Goal: Task Accomplishment & Management: Complete application form

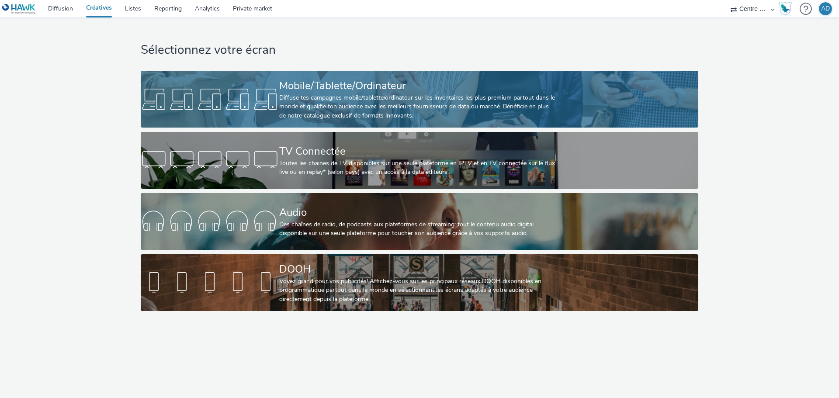
click at [378, 96] on div "Diffuse tes campagnes mobile/tablette/ordinateur sur les inventaires les plus p…" at bounding box center [417, 107] width 277 height 27
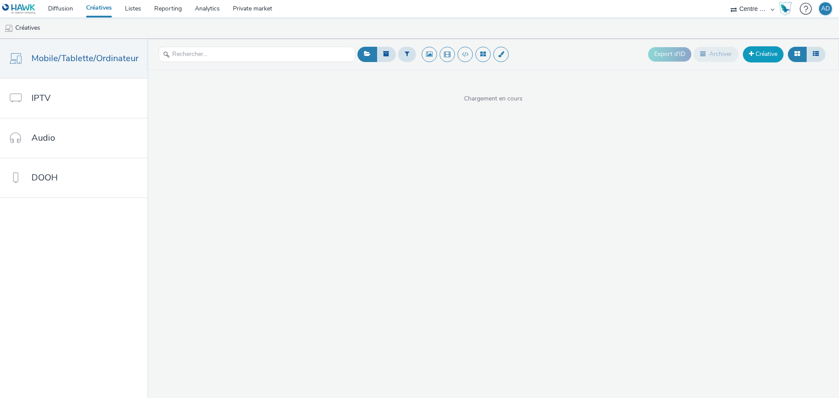
click at [747, 56] on link "Créative" at bounding box center [763, 54] width 41 height 16
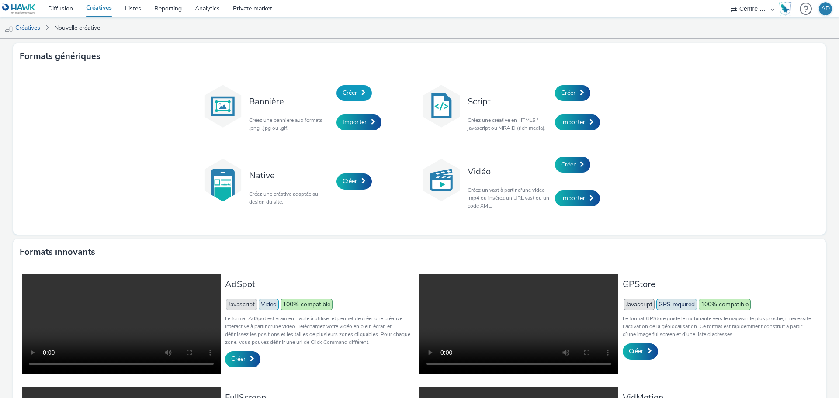
click at [348, 90] on span "Créer" at bounding box center [350, 93] width 14 height 8
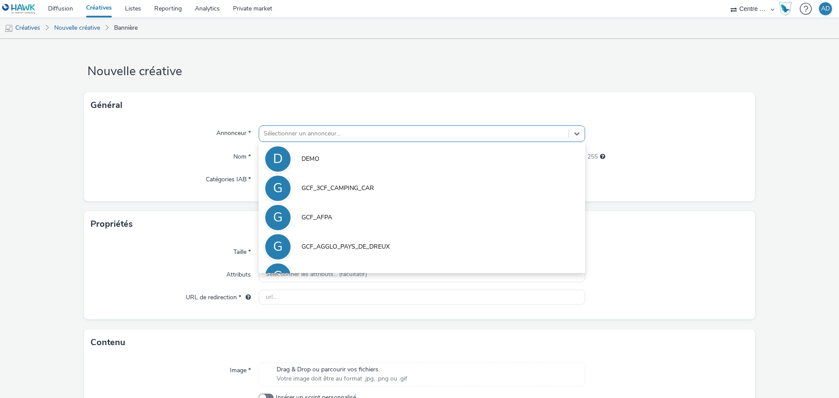
click at [339, 131] on div at bounding box center [414, 134] width 301 height 10
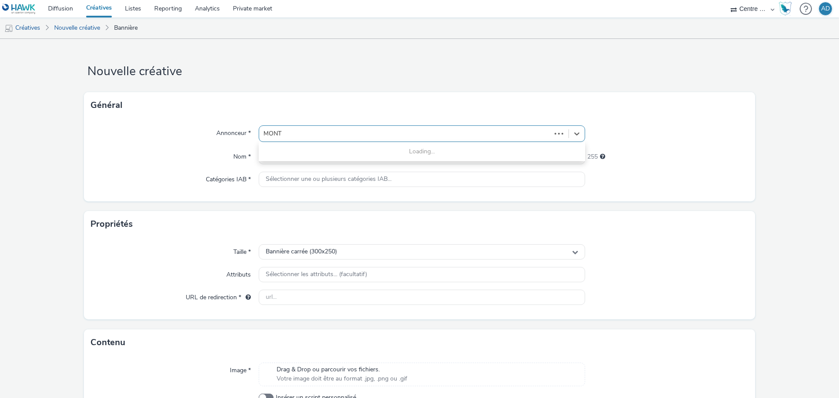
type input "MONTE"
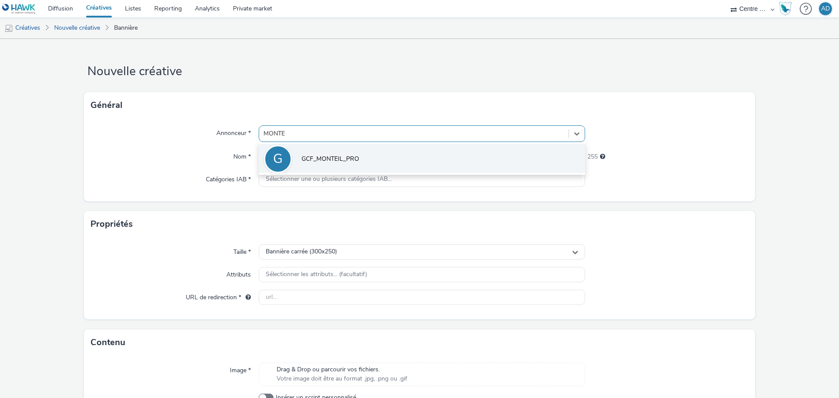
click at [326, 163] on span "GCF_MONTEIL_PRO" at bounding box center [331, 159] width 58 height 9
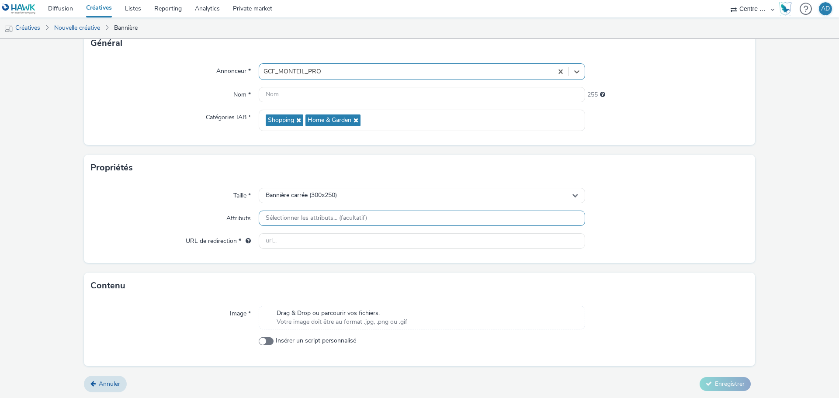
scroll to position [63, 0]
click at [334, 189] on div "Bannière carrée (300x250)" at bounding box center [422, 194] width 327 height 15
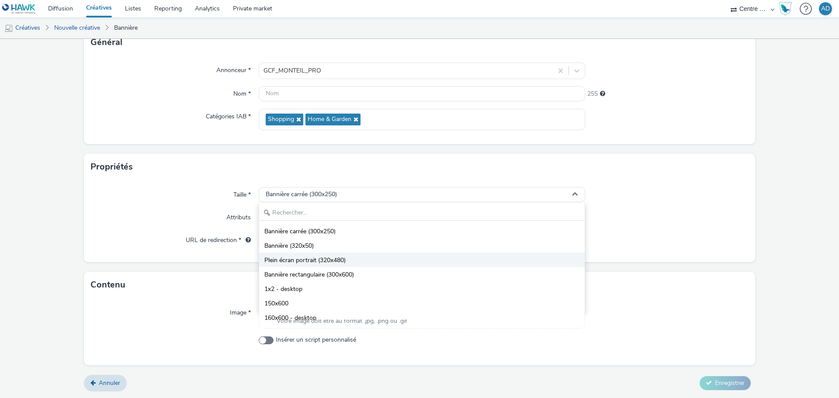
click at [334, 262] on span "Plein écran portrait (320x480)" at bounding box center [304, 260] width 81 height 9
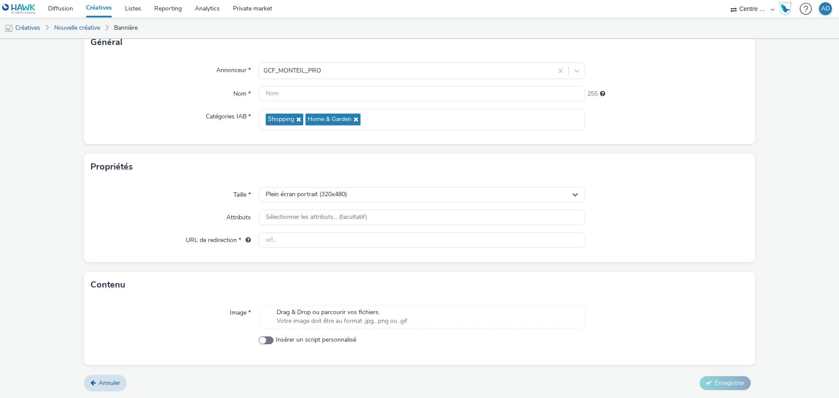
click at [329, 305] on div "Image * Drag & Drop ou parcourir vos fichiers. Votre image doit être au format …" at bounding box center [419, 331] width 671 height 67
click at [327, 314] on span "Drag & Drop ou parcourir vos fichiers." at bounding box center [342, 312] width 131 height 9
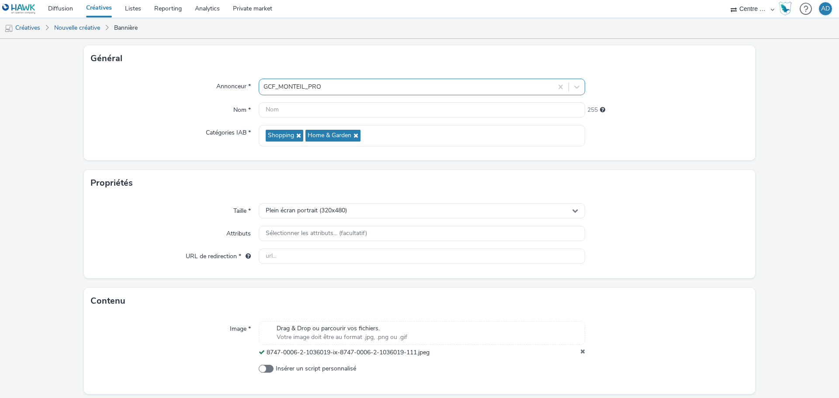
scroll to position [31, 0]
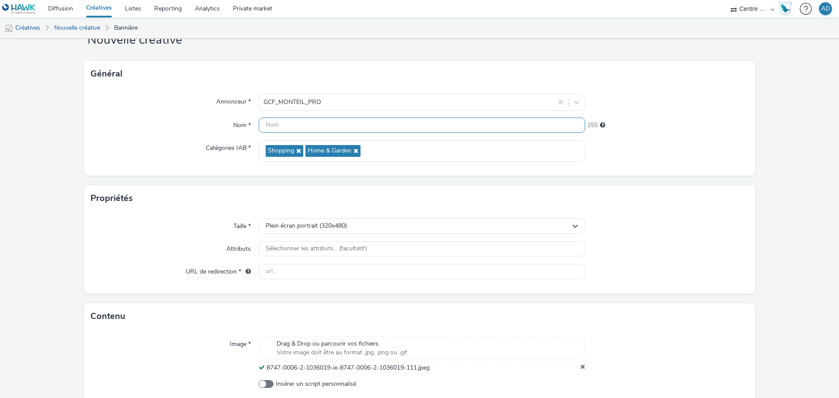
click at [320, 126] on input "text" at bounding box center [422, 125] width 327 height 15
type input "320X480_MONTEIL_BRIVE"
drag, startPoint x: 332, startPoint y: 271, endPoint x: 450, endPoint y: 283, distance: 118.7
click at [332, 271] on input "text" at bounding box center [422, 271] width 327 height 15
paste input "[URL][DOMAIN_NAME]"
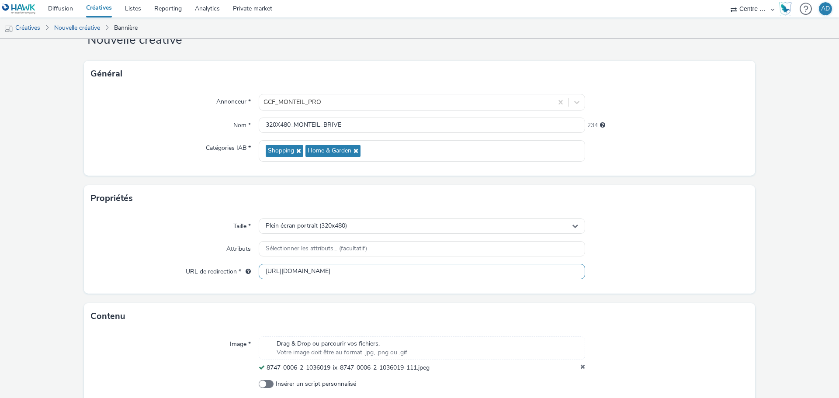
type input "[URL][DOMAIN_NAME]"
click at [613, 259] on div "Taille * Plein écran portrait (320x480) Attributs Sélectionner les attributs...…" at bounding box center [419, 253] width 671 height 82
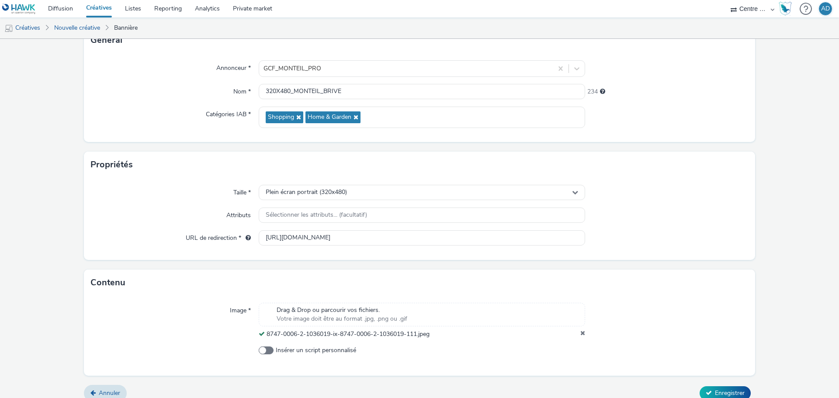
scroll to position [75, 0]
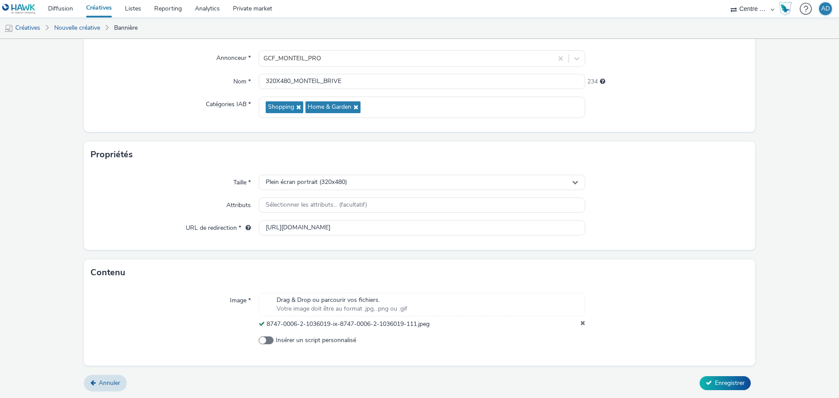
click at [695, 374] on form "Nouvelle créative Général Annonceur * GCF_MONTEIL_PRO Nom * 320X480_MONTEIL_BRI…" at bounding box center [419, 181] width 839 height 434
click at [715, 385] on span "Enregistrer" at bounding box center [730, 383] width 30 height 8
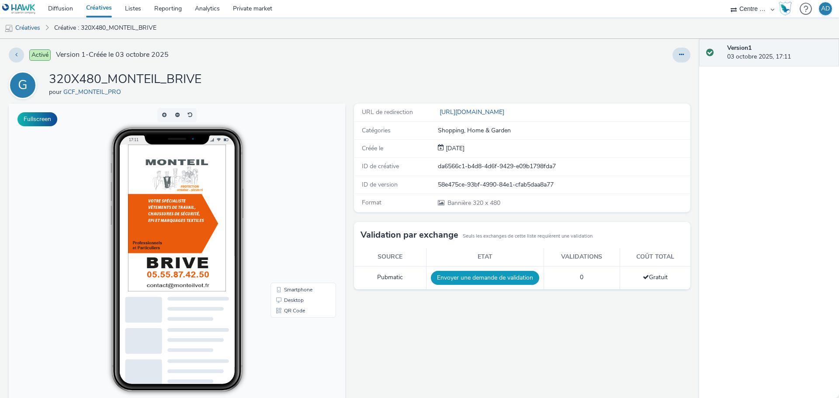
click at [453, 276] on button "Envoyer une demande de validation" at bounding box center [485, 278] width 108 height 14
drag, startPoint x: 29, startPoint y: 31, endPoint x: 44, endPoint y: 35, distance: 15.4
click at [29, 31] on link "Créatives" at bounding box center [22, 27] width 45 height 21
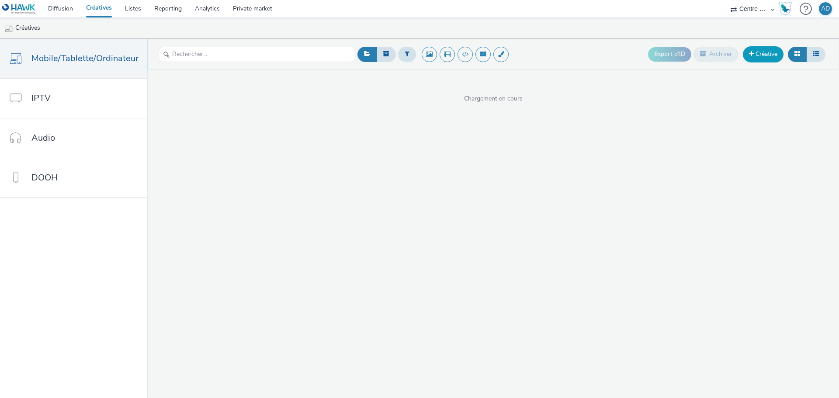
click at [770, 50] on link "Créative" at bounding box center [763, 54] width 41 height 16
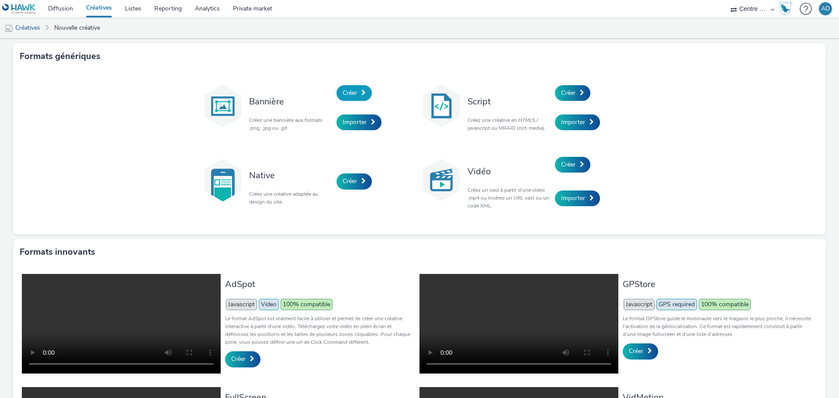
click at [344, 91] on span "Créer" at bounding box center [350, 93] width 14 height 8
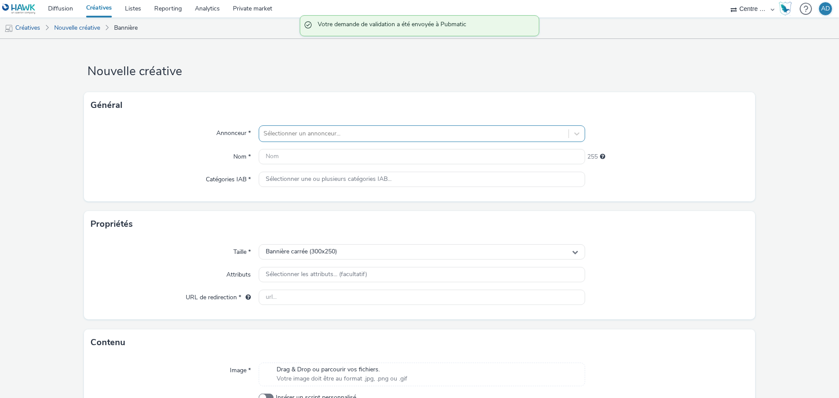
click at [326, 138] on div at bounding box center [414, 134] width 301 height 10
type input "MONTEIL"
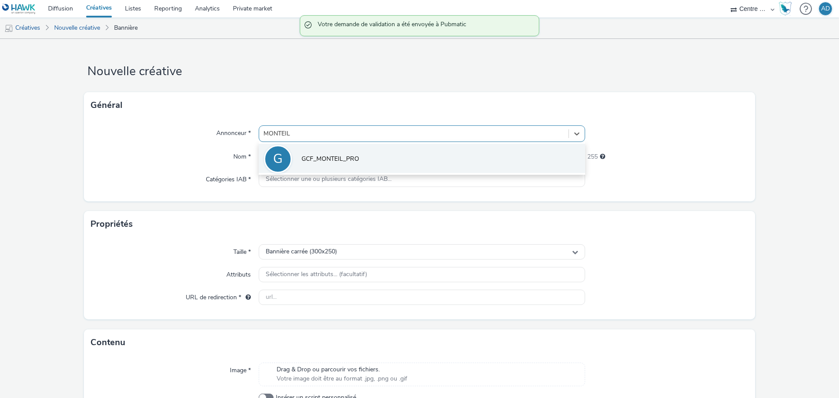
click at [325, 153] on li "G GCF_MONTEIL_PRO" at bounding box center [422, 158] width 327 height 29
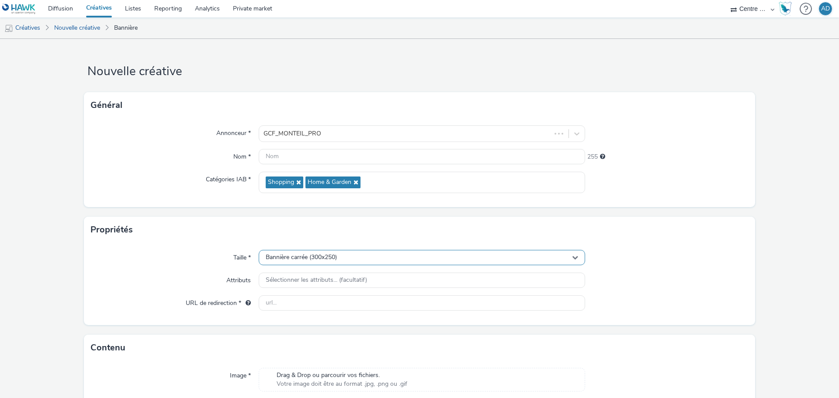
click at [326, 258] on span "Bannière carrée (300x250)" at bounding box center [301, 257] width 71 height 7
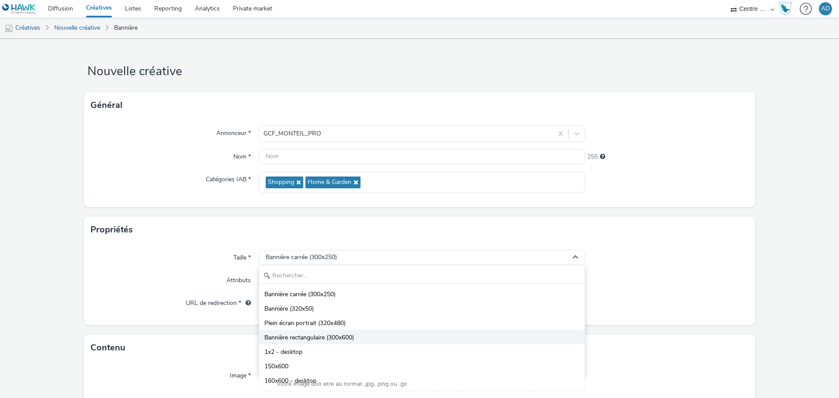
click at [334, 337] on span "Bannière rectangulaire (300x600)" at bounding box center [309, 338] width 90 height 9
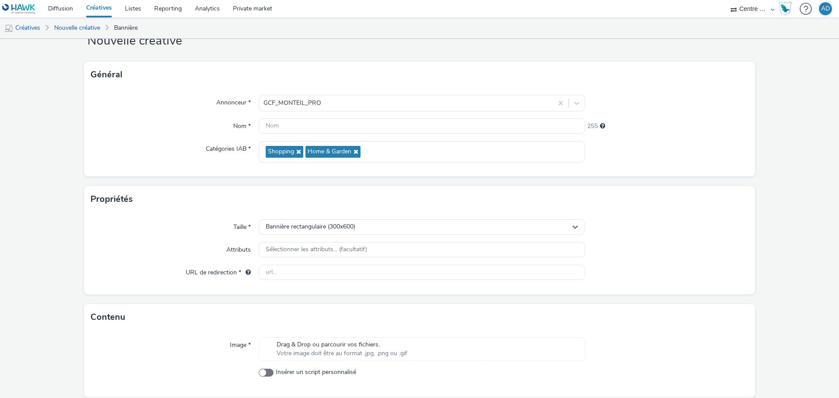
scroll to position [63, 0]
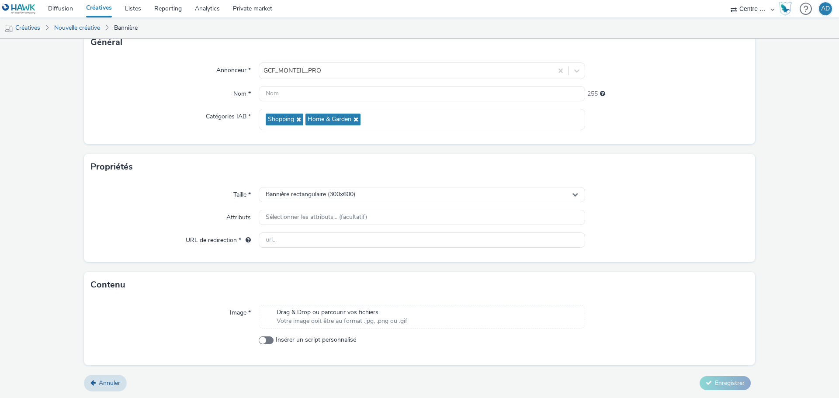
click at [332, 318] on span "Votre image doit être au format .jpg, .png ou .gif" at bounding box center [342, 321] width 131 height 9
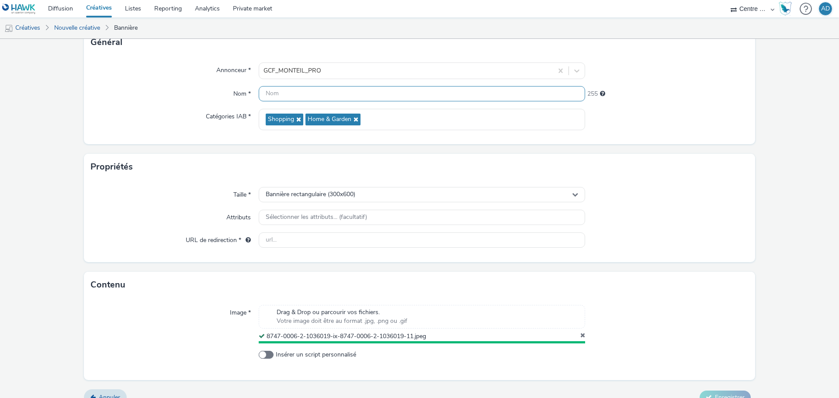
click at [343, 91] on input "text" at bounding box center [422, 93] width 327 height 15
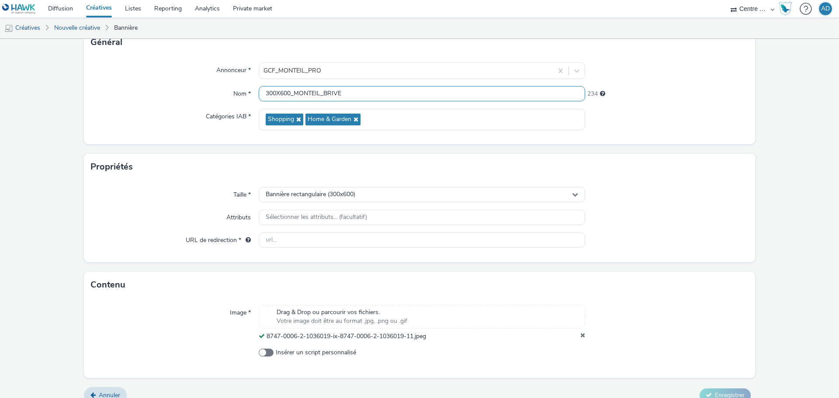
type input "300X600_MONTEIL_BRIVE"
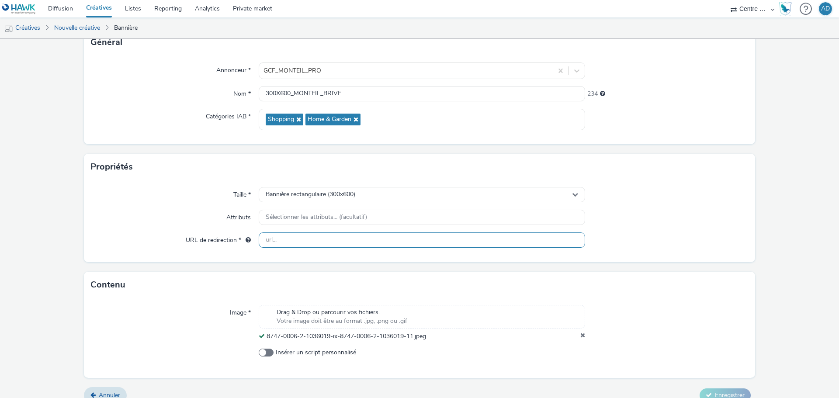
click at [388, 240] on input "text" at bounding box center [422, 240] width 327 height 15
paste input "[URL][DOMAIN_NAME]"
type input "[URL][DOMAIN_NAME]"
click at [658, 224] on div at bounding box center [666, 218] width 163 height 16
click at [719, 393] on span "Enregistrer" at bounding box center [730, 395] width 30 height 8
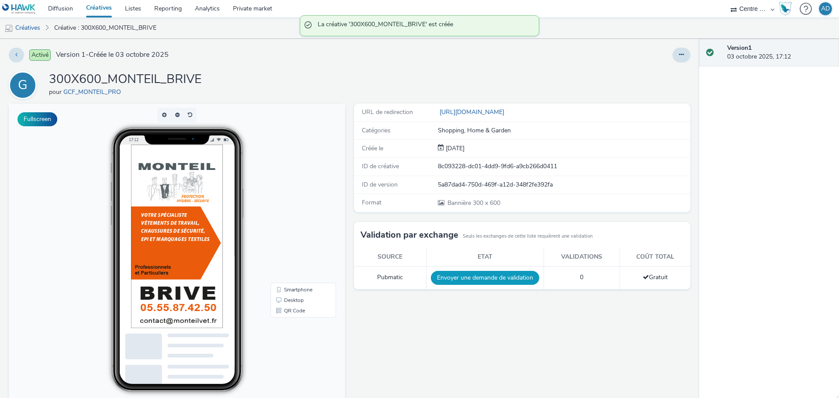
click at [510, 276] on button "Envoyer une demande de validation" at bounding box center [485, 278] width 108 height 14
click at [31, 27] on link "Créatives" at bounding box center [22, 27] width 45 height 21
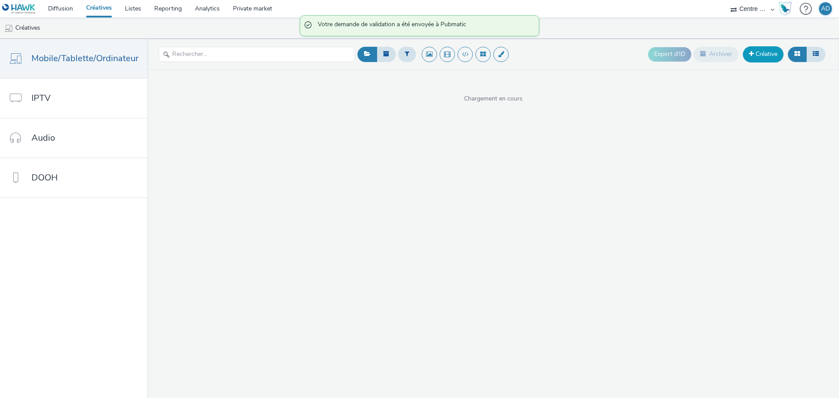
click at [765, 54] on link "Créative" at bounding box center [763, 54] width 41 height 16
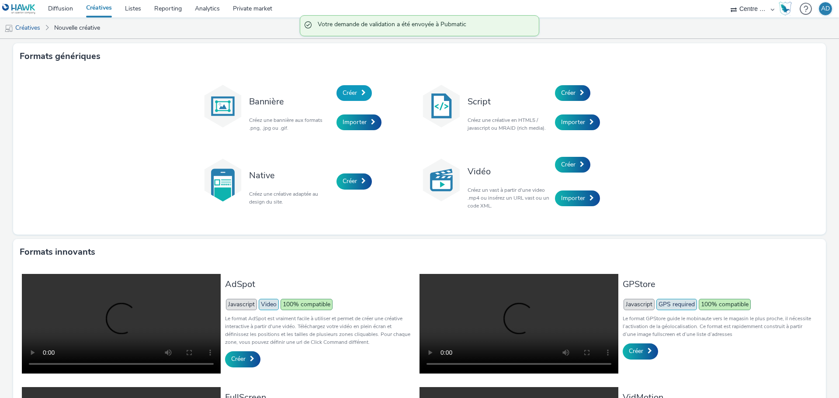
click at [350, 95] on span "Créer" at bounding box center [350, 93] width 14 height 8
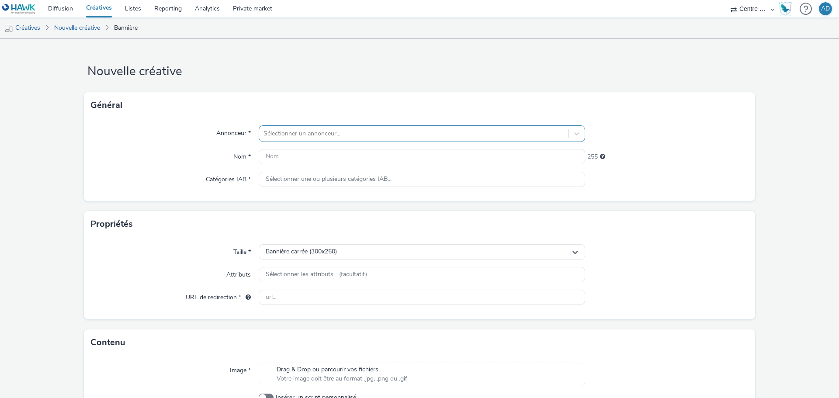
click at [318, 137] on div at bounding box center [414, 134] width 301 height 10
type input "MONTEIL"
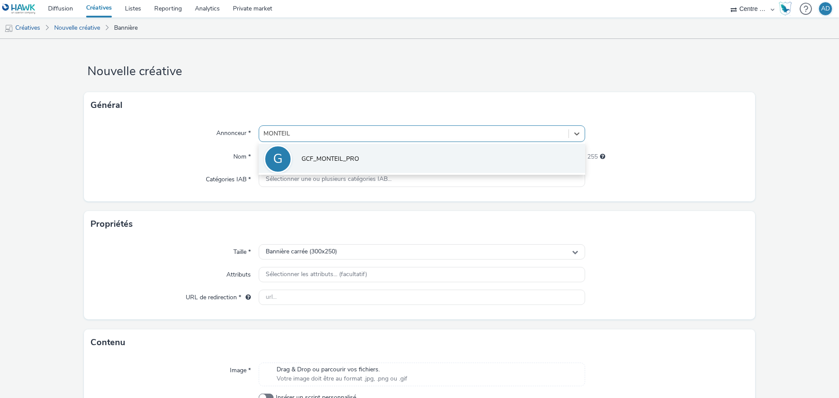
click at [348, 161] on span "GCF_MONTEIL_PRO" at bounding box center [331, 159] width 58 height 9
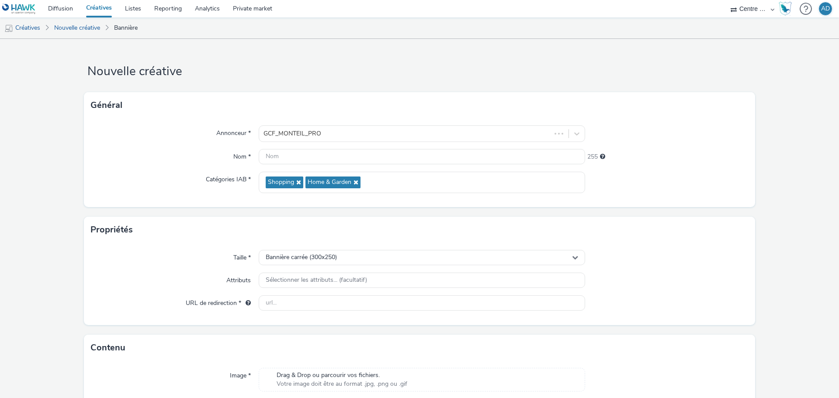
click at [307, 244] on div "Taille * Bannière carrée (300x250) Attributs Sélectionner les attributs... (fac…" at bounding box center [419, 284] width 671 height 82
click at [306, 250] on div "Bannière carrée (300x250)" at bounding box center [422, 257] width 327 height 15
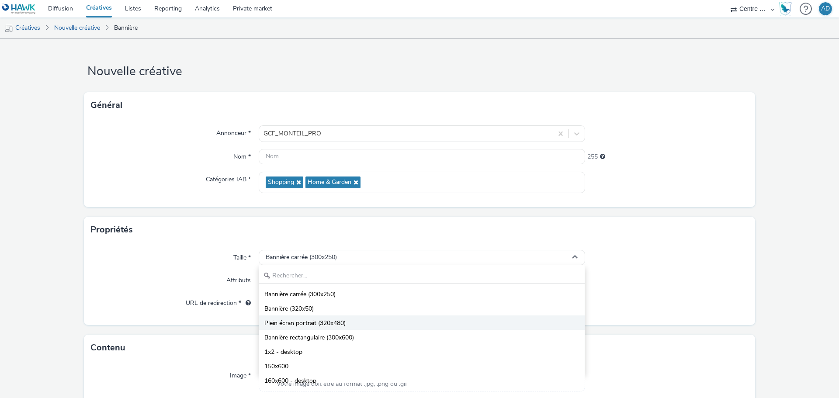
click at [324, 322] on span "Plein écran portrait (320x480)" at bounding box center [304, 323] width 81 height 9
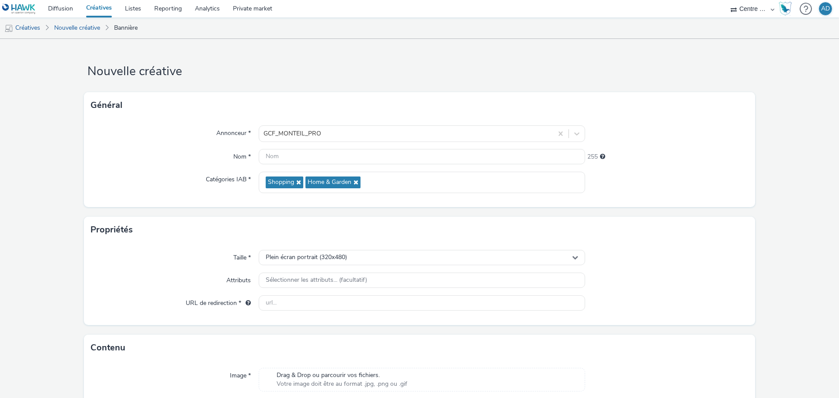
scroll to position [63, 0]
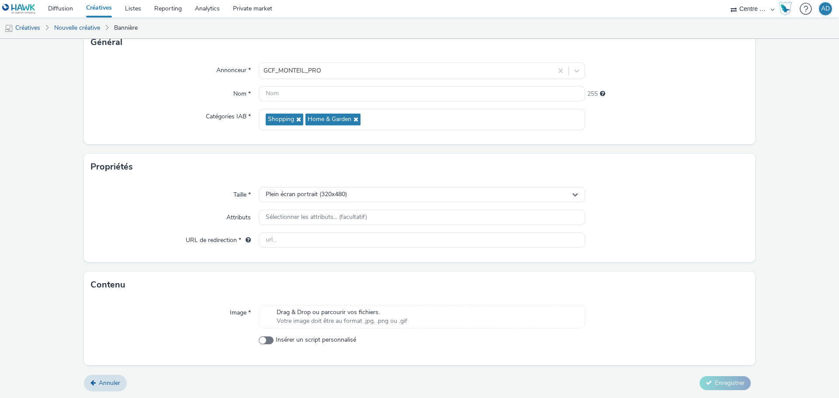
click at [360, 315] on span "Drag & Drop ou parcourir vos fichiers." at bounding box center [342, 312] width 131 height 9
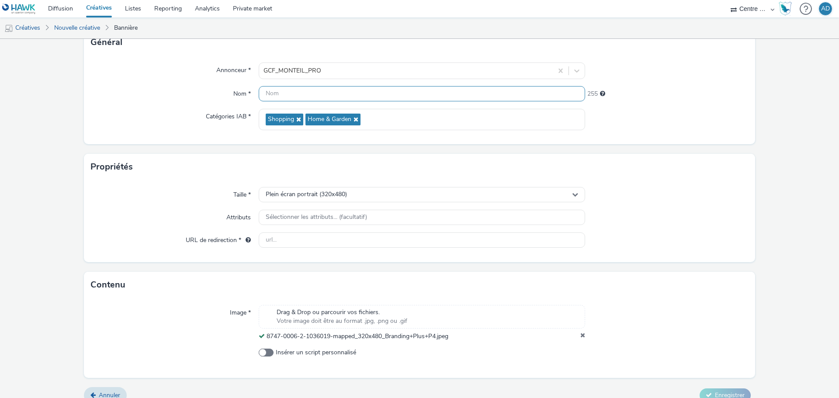
click at [337, 92] on input "text" at bounding box center [422, 93] width 327 height 15
type input "320X480_MONTEIL_LIMOGES"
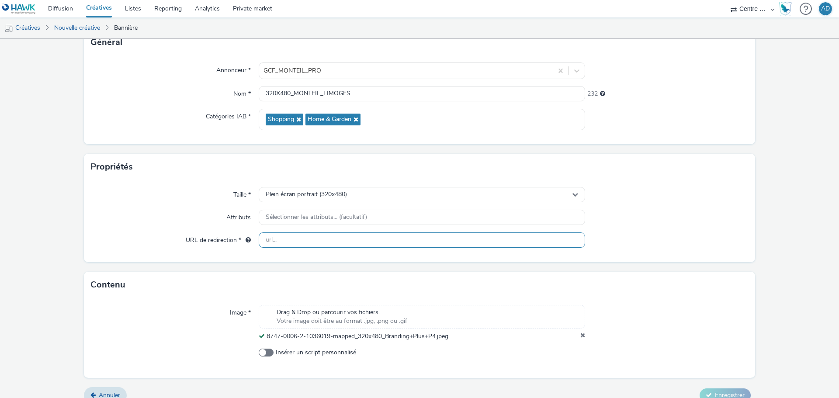
drag, startPoint x: 309, startPoint y: 239, endPoint x: 455, endPoint y: 232, distance: 147.1
click at [309, 239] on input "text" at bounding box center [422, 240] width 327 height 15
paste input "[URL][DOMAIN_NAME]"
type input "[URL][DOMAIN_NAME]"
click at [676, 239] on div at bounding box center [666, 241] width 163 height 16
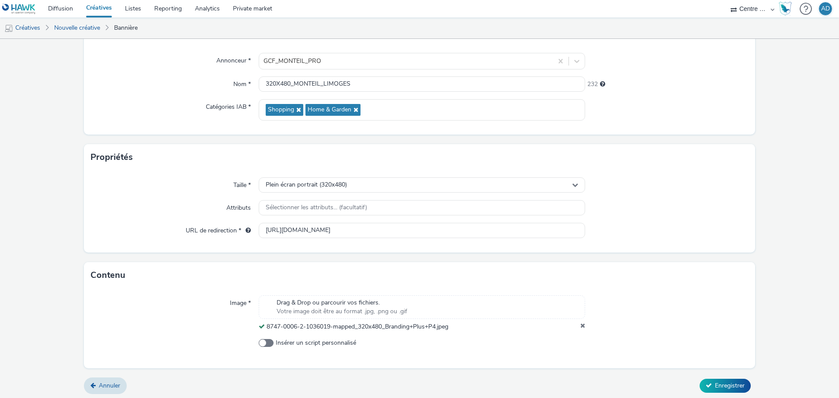
scroll to position [75, 0]
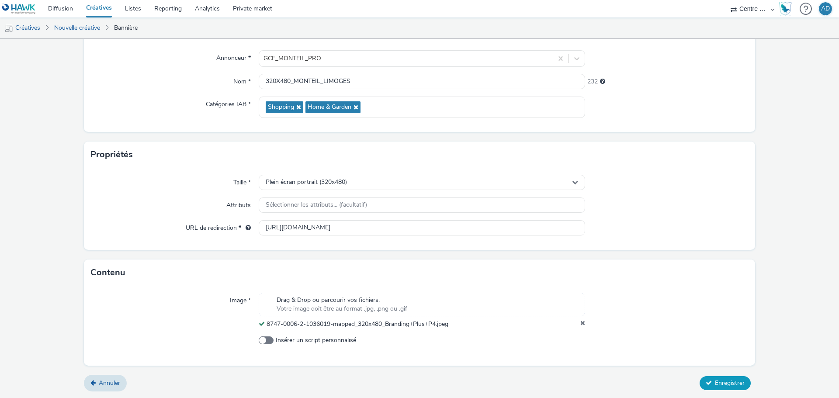
click at [728, 378] on button "Enregistrer" at bounding box center [725, 383] width 51 height 14
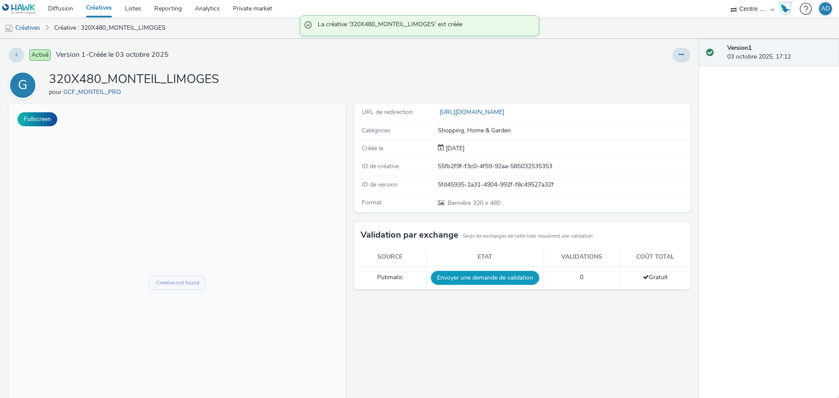
click at [490, 280] on button "Envoyer une demande de validation" at bounding box center [485, 278] width 108 height 14
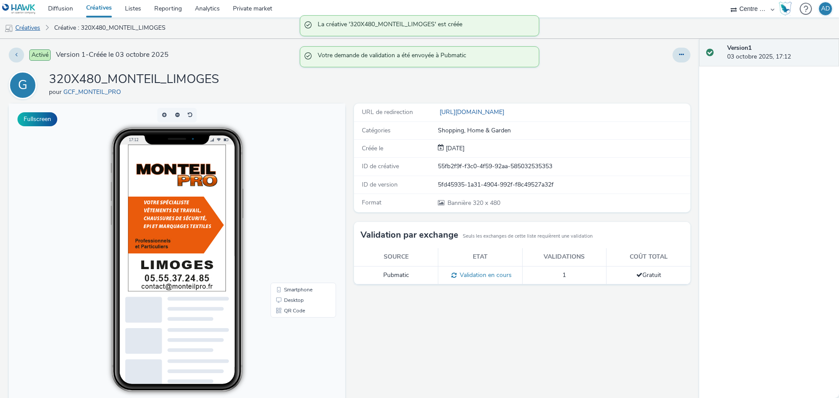
click at [31, 27] on link "Créatives" at bounding box center [22, 27] width 45 height 21
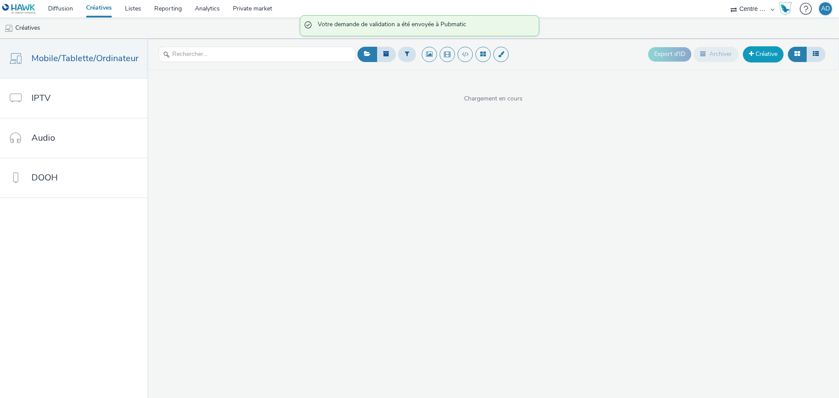
click at [759, 47] on link "Créative" at bounding box center [763, 54] width 41 height 16
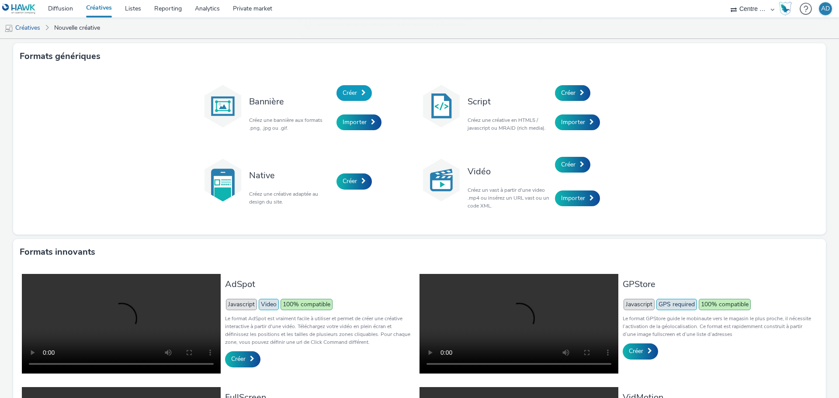
click at [354, 96] on span "Créer" at bounding box center [350, 93] width 14 height 8
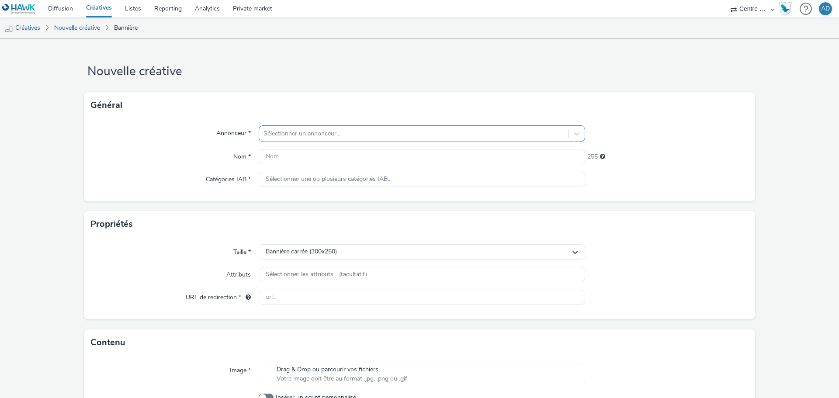
click at [341, 132] on div at bounding box center [414, 134] width 301 height 10
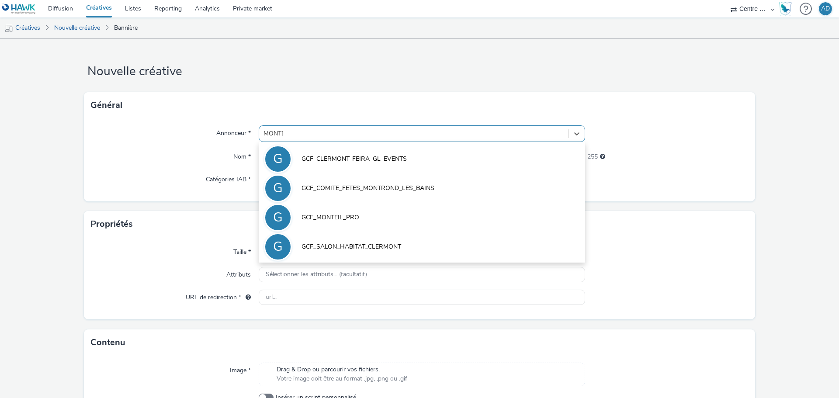
type input "[PERSON_NAME]"
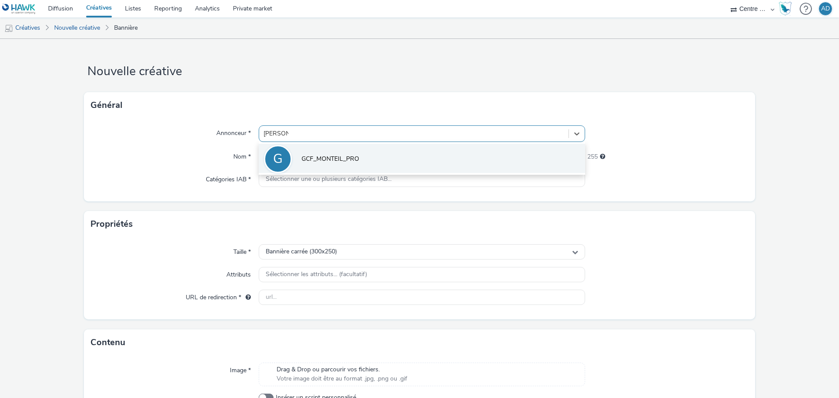
click at [336, 153] on li "G GCF_MONTEIL_PRO" at bounding box center [422, 158] width 327 height 29
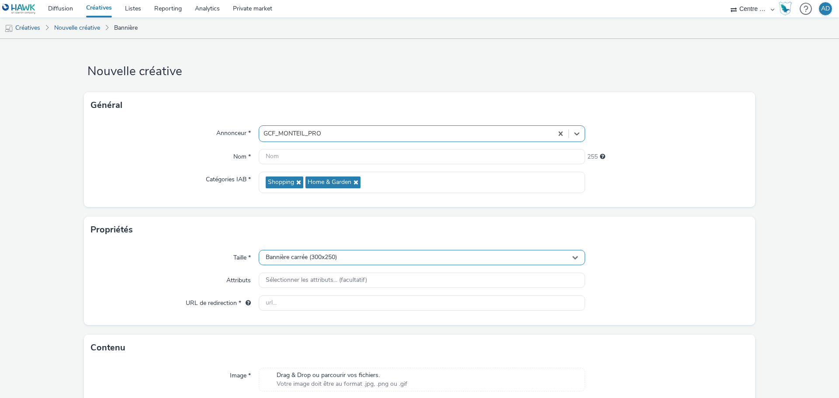
click at [319, 265] on div "Bannière carrée (300x250)" at bounding box center [422, 257] width 327 height 15
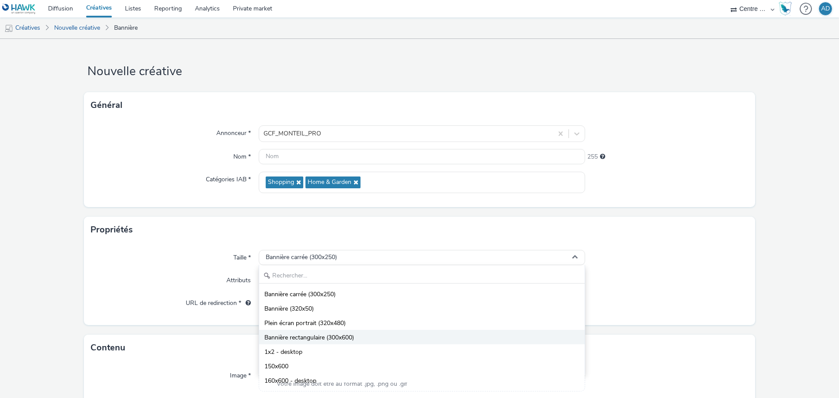
click at [311, 337] on span "Bannière rectangulaire (300x600)" at bounding box center [309, 338] width 90 height 9
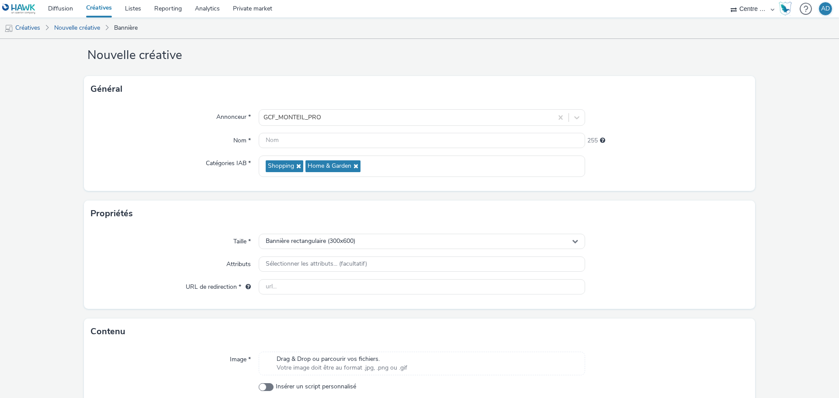
scroll to position [44, 0]
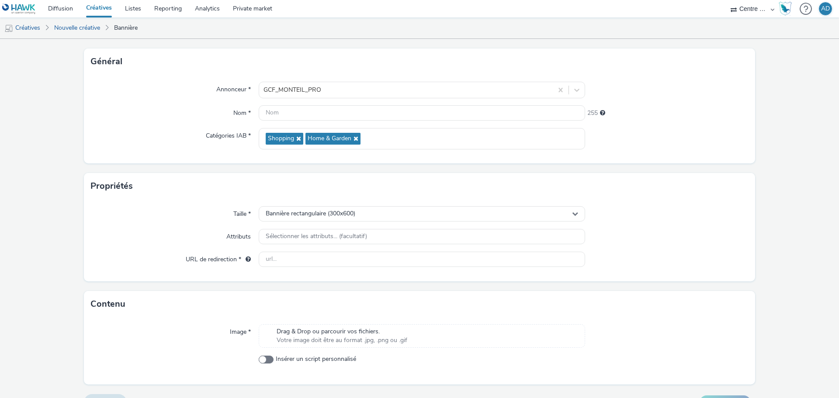
click at [309, 322] on div "Image * Drag & Drop ou parcourir vos fichiers. Votre image doit être au format …" at bounding box center [419, 350] width 671 height 67
click at [308, 328] on span "Drag & Drop ou parcourir vos fichiers." at bounding box center [342, 331] width 131 height 9
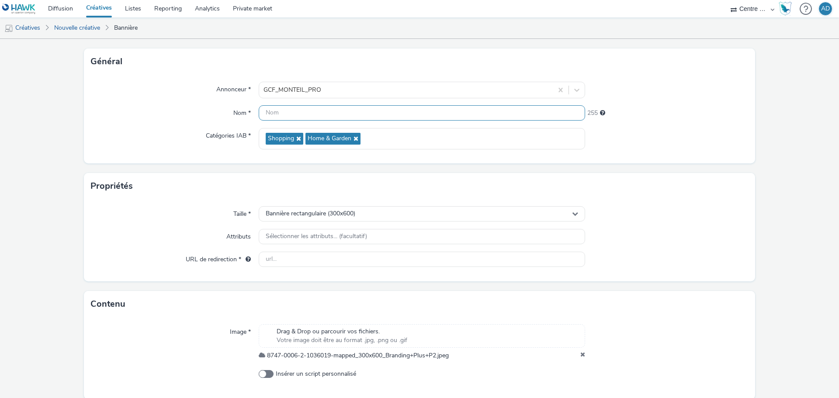
click at [280, 106] on input "text" at bounding box center [422, 112] width 327 height 15
type input "300x600_MONTEIL_LIMOGES"
drag, startPoint x: 329, startPoint y: 263, endPoint x: 431, endPoint y: 257, distance: 102.5
click at [329, 263] on input "text" at bounding box center [422, 259] width 327 height 15
paste input "[URL][DOMAIN_NAME]"
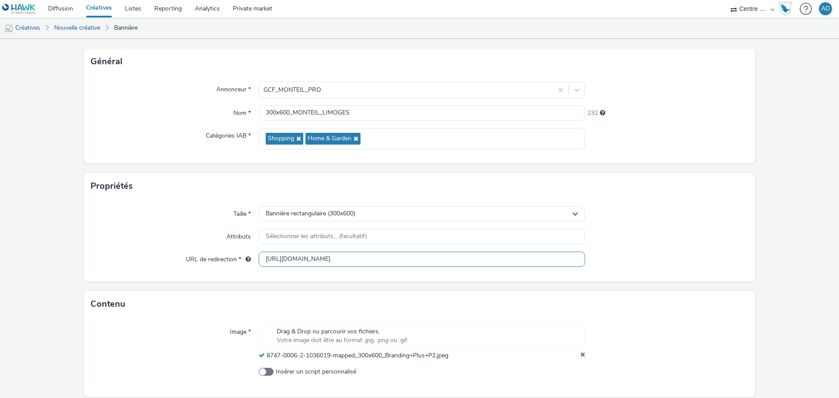
type input "[URL][DOMAIN_NAME]"
click at [643, 259] on div at bounding box center [666, 260] width 163 height 16
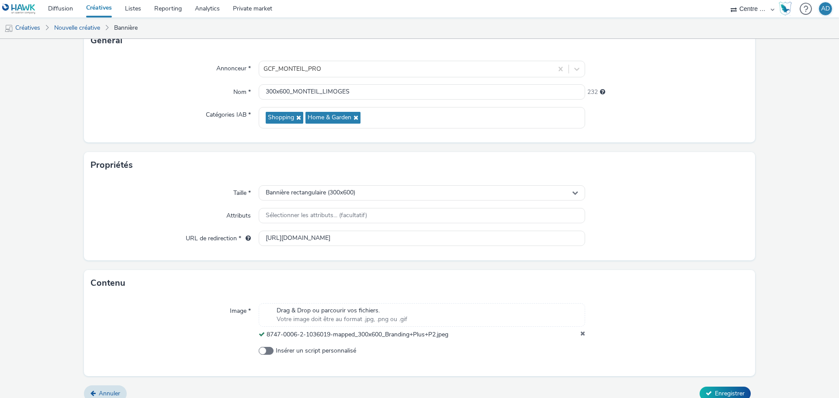
scroll to position [75, 0]
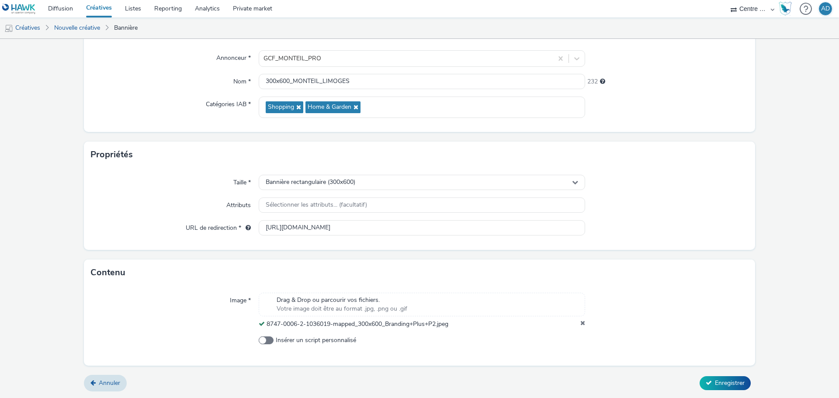
click at [714, 396] on form "Nouvelle créative Général Annonceur * GCF_MONTEIL_PRO Nom * 300x600_MONTEIL_LIM…" at bounding box center [419, 181] width 839 height 434
click at [717, 383] on span "Enregistrer" at bounding box center [730, 383] width 30 height 8
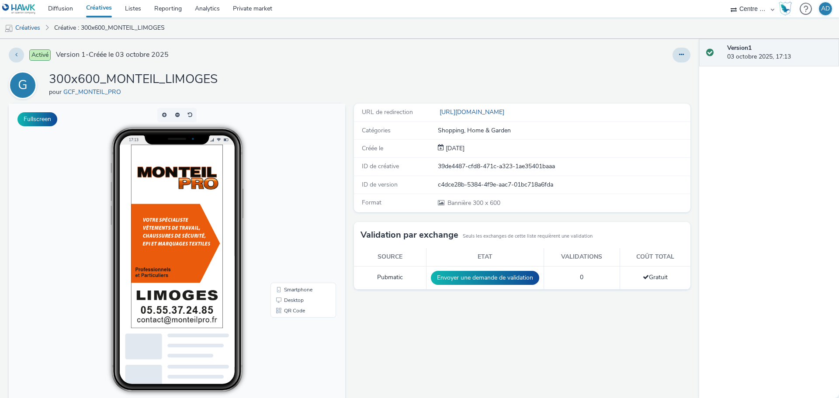
drag, startPoint x: 497, startPoint y: 281, endPoint x: 439, endPoint y: 243, distance: 68.9
click at [497, 281] on button "Envoyer une demande de validation" at bounding box center [485, 278] width 108 height 14
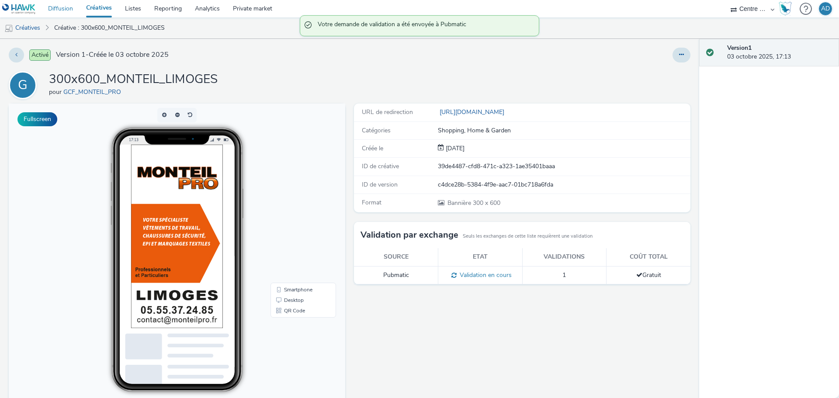
click at [76, 6] on link "Diffusion" at bounding box center [61, 8] width 38 height 17
